Goal: Information Seeking & Learning: Learn about a topic

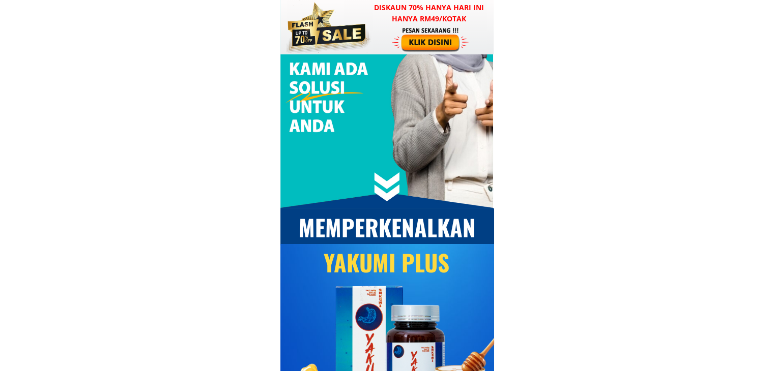
scroll to position [3562, 0]
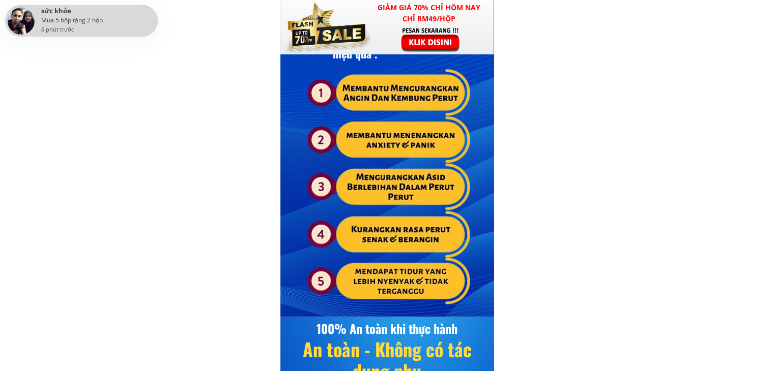
scroll to position [4222, 0]
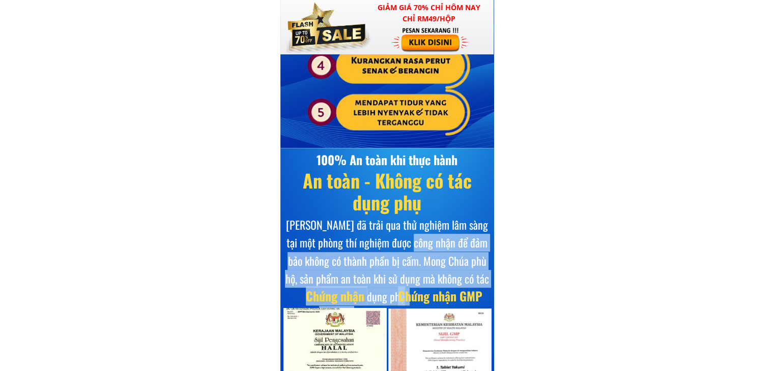
drag, startPoint x: 411, startPoint y: 263, endPoint x: 405, endPoint y: 289, distance: 26.1
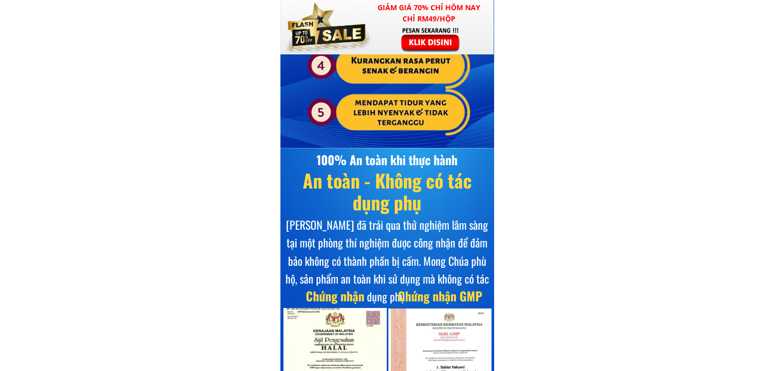
click at [405, 250] on font "[PERSON_NAME] đã trải qua thử nghiệm lâm sàng tại một phòng thí nghiệm được côn…" at bounding box center [387, 261] width 204 height 88
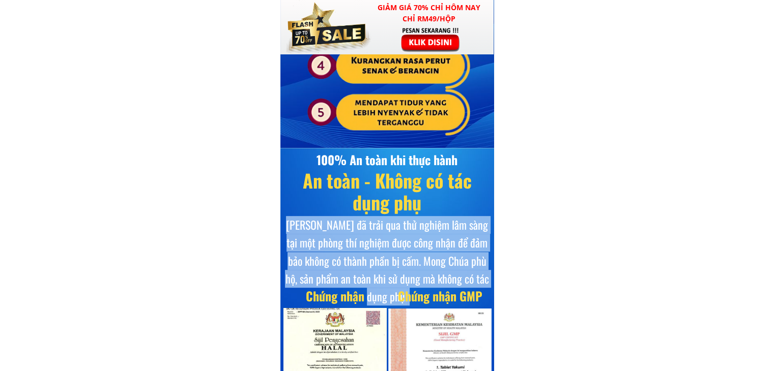
click at [405, 250] on font "[PERSON_NAME] đã trải qua thử nghiệm lâm sàng tại một phòng thí nghiệm được côn…" at bounding box center [387, 261] width 204 height 88
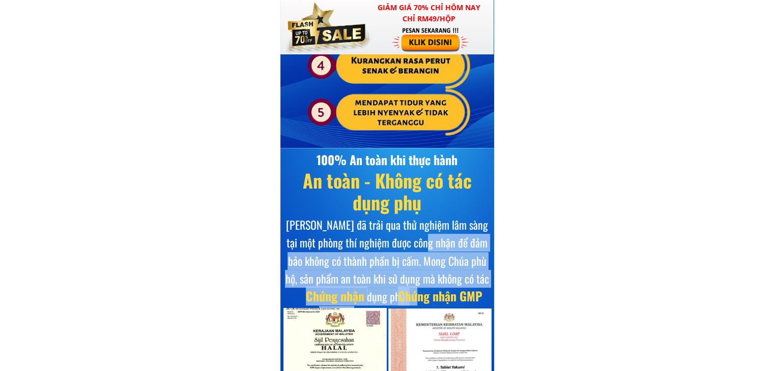
drag, startPoint x: 423, startPoint y: 251, endPoint x: 426, endPoint y: 245, distance: 6.8
click at [426, 245] on font "[PERSON_NAME] đã trải qua thử nghiệm lâm sàng tại một phòng thí nghiệm được côn…" at bounding box center [387, 261] width 204 height 88
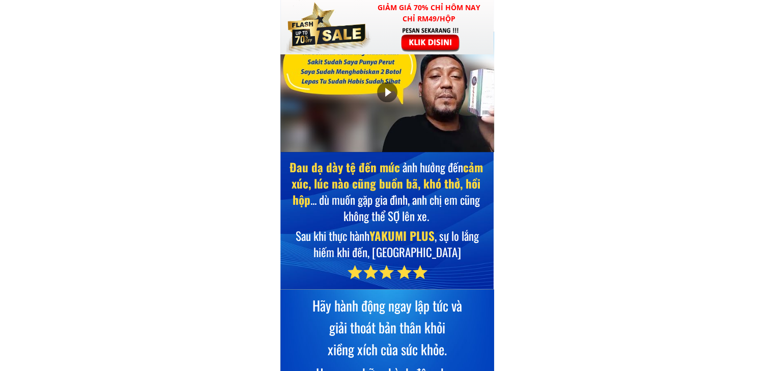
scroll to position [5646, 0]
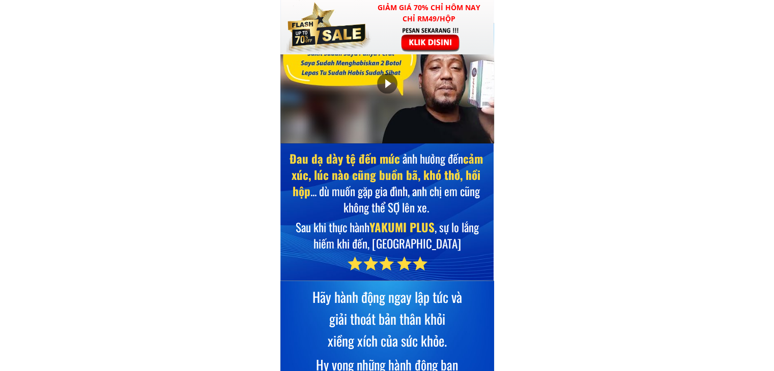
click at [386, 90] on div at bounding box center [387, 83] width 20 height 20
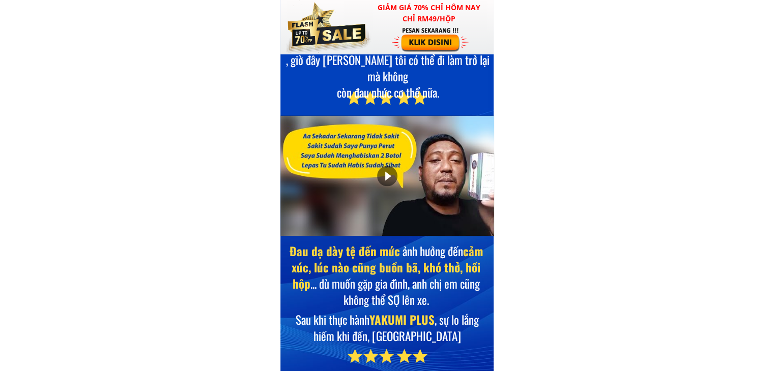
scroll to position [5545, 0]
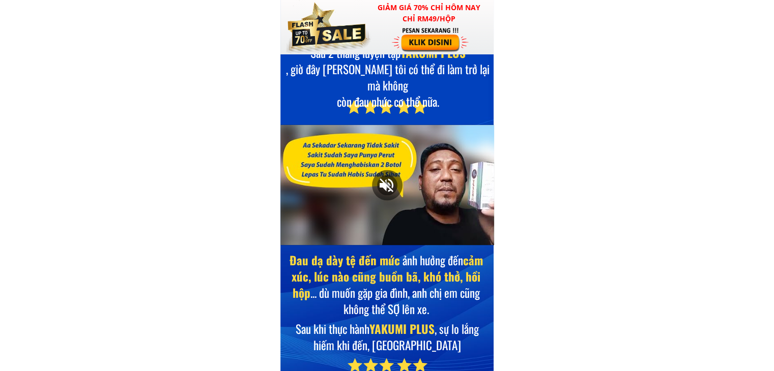
click at [301, 222] on div at bounding box center [387, 185] width 214 height 121
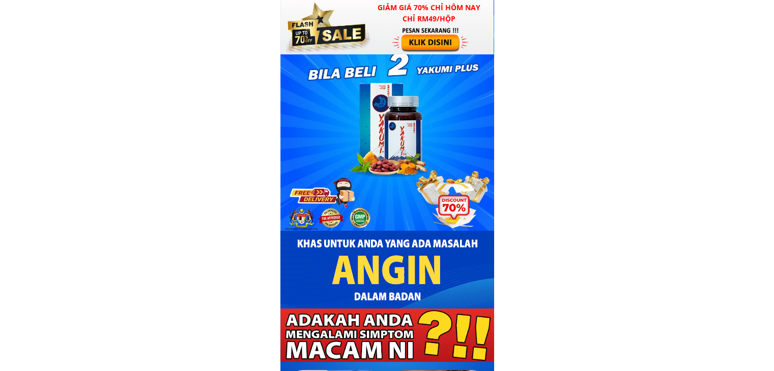
scroll to position [0, 0]
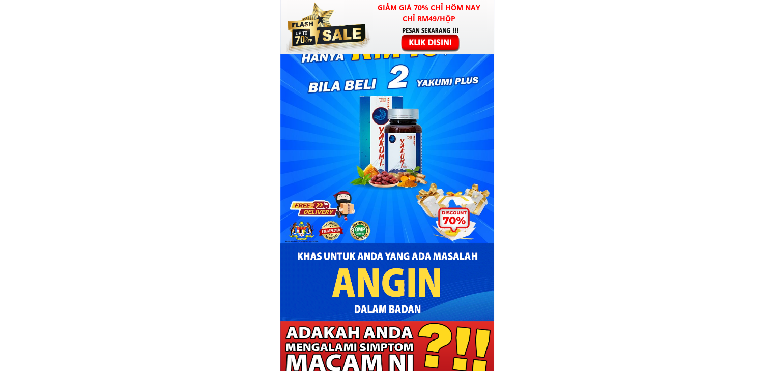
drag, startPoint x: 600, startPoint y: 102, endPoint x: 598, endPoint y: 111, distance: 8.9
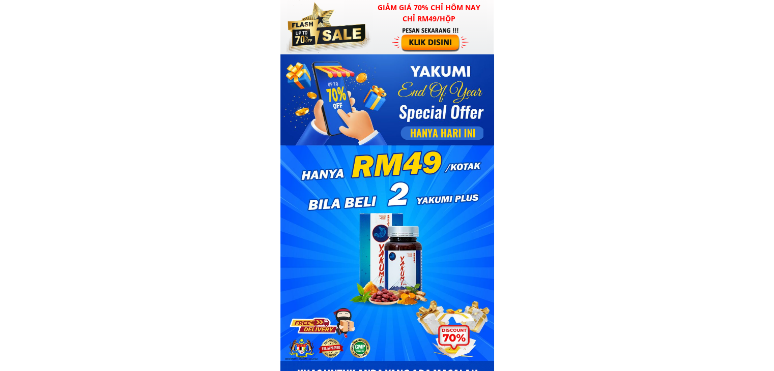
click at [448, 129] on div at bounding box center [441, 133] width 83 height 14
